Goal: Information Seeking & Learning: Learn about a topic

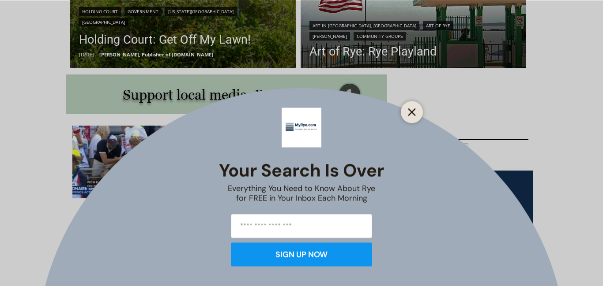
click at [414, 110] on icon "Close" at bounding box center [412, 112] width 8 height 8
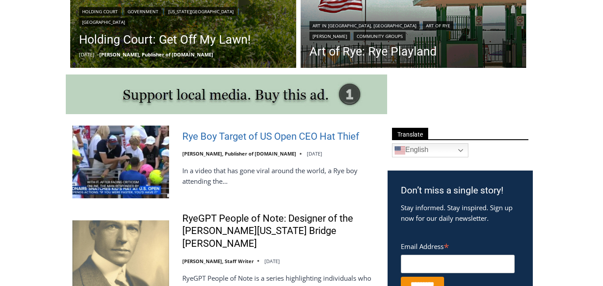
click at [289, 137] on link "Rye Boy Target of US Open CEO Hat Thief" at bounding box center [270, 137] width 177 height 13
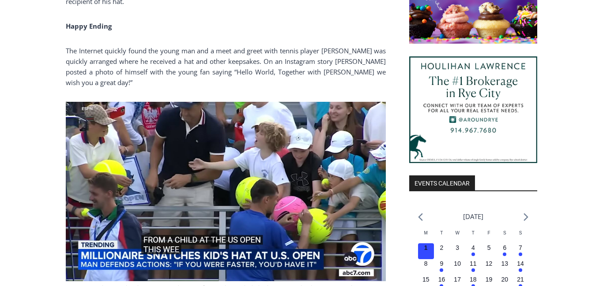
scroll to position [772, 0]
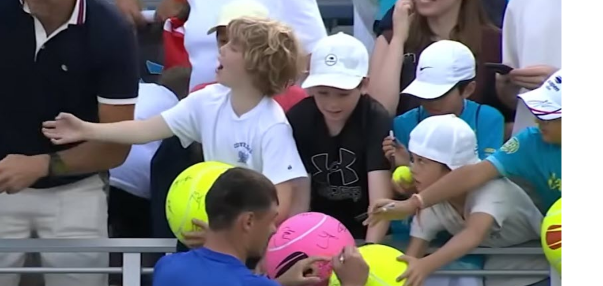
scroll to position [0, 0]
